Goal: Navigation & Orientation: Understand site structure

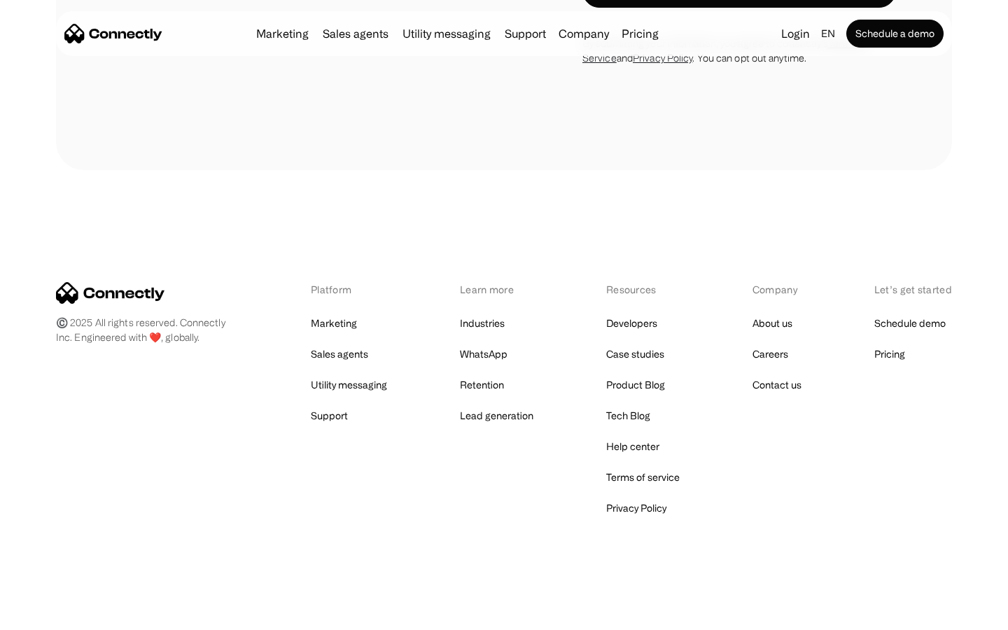
scroll to position [5494, 0]
